Goal: Transaction & Acquisition: Purchase product/service

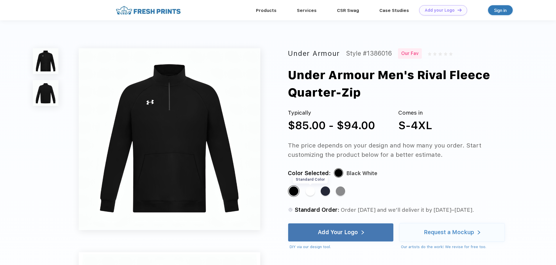
click at [311, 189] on div "Standard Color" at bounding box center [310, 190] width 9 height 9
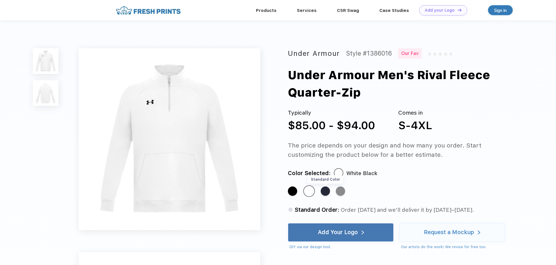
click at [327, 189] on div "Standard Color" at bounding box center [325, 190] width 9 height 9
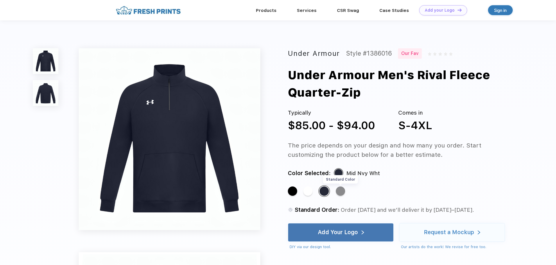
click at [344, 193] on div "Standard Color" at bounding box center [340, 190] width 9 height 9
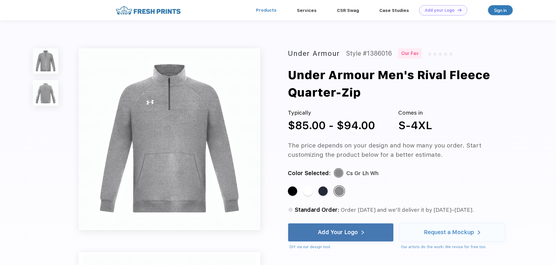
click at [277, 8] on link "Products" at bounding box center [266, 10] width 21 height 5
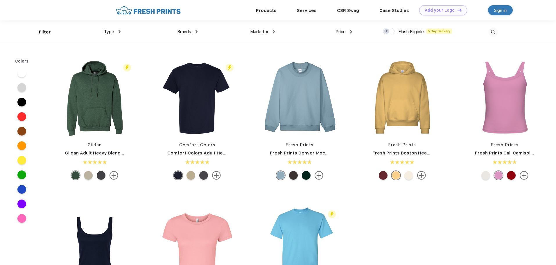
scroll to position [0, 0]
click at [115, 34] on div "Type" at bounding box center [112, 31] width 17 height 7
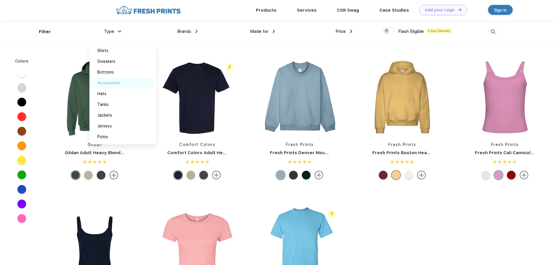
click at [109, 83] on div "Accessories" at bounding box center [108, 83] width 23 height 6
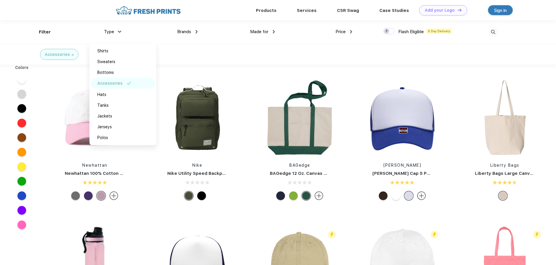
click at [217, 53] on div "Accessories" at bounding box center [278, 54] width 556 height 21
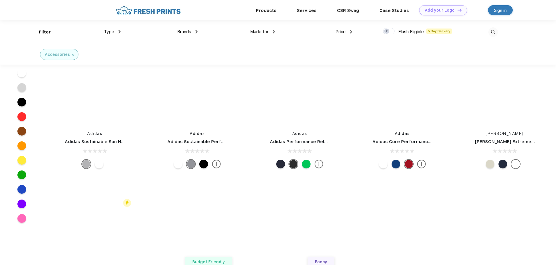
scroll to position [14611, 0]
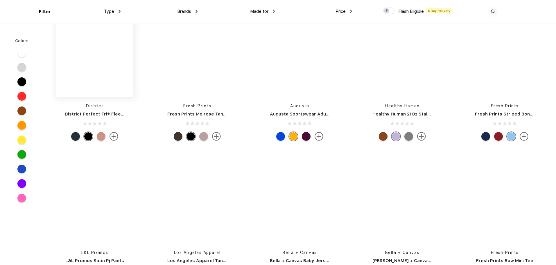
scroll to position [16703, 0]
